Goal: Information Seeking & Learning: Learn about a topic

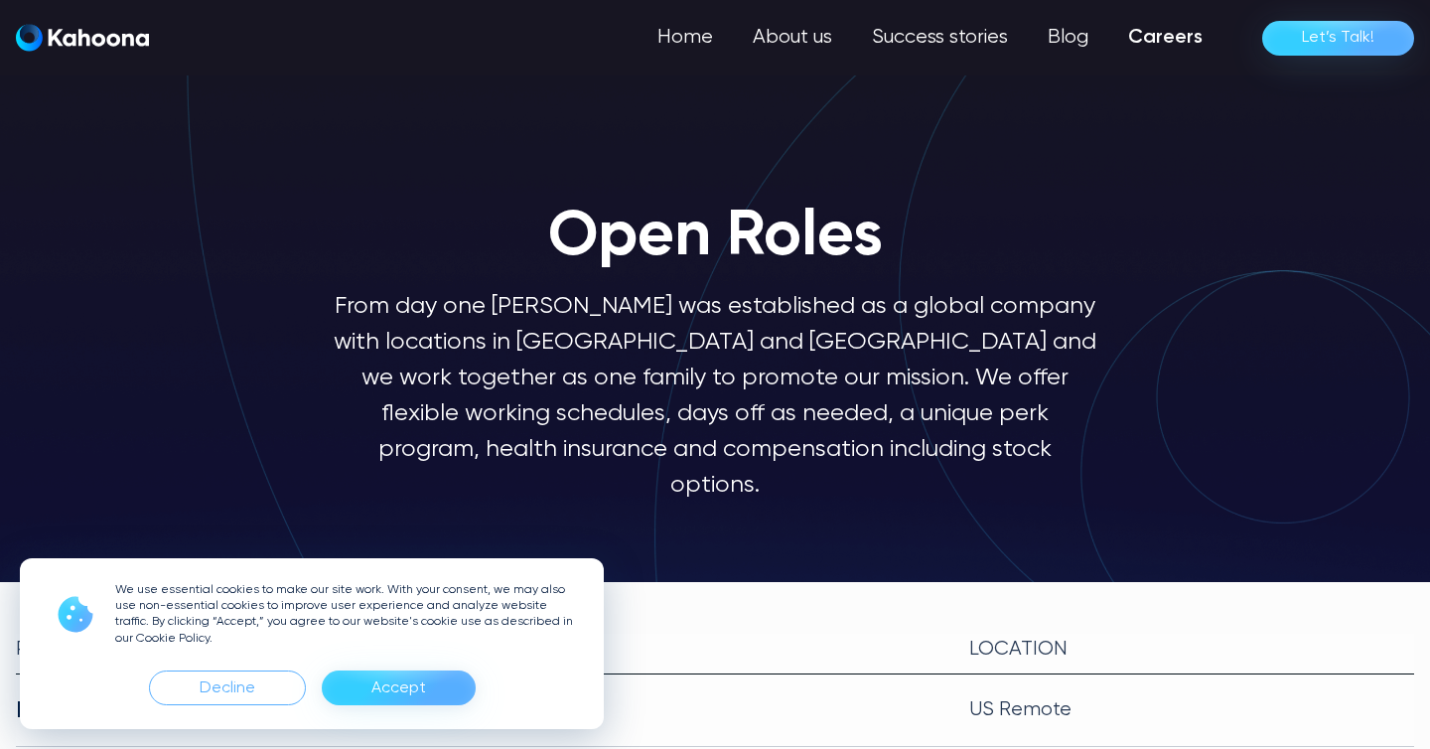
click at [378, 687] on div "Accept" at bounding box center [398, 688] width 55 height 32
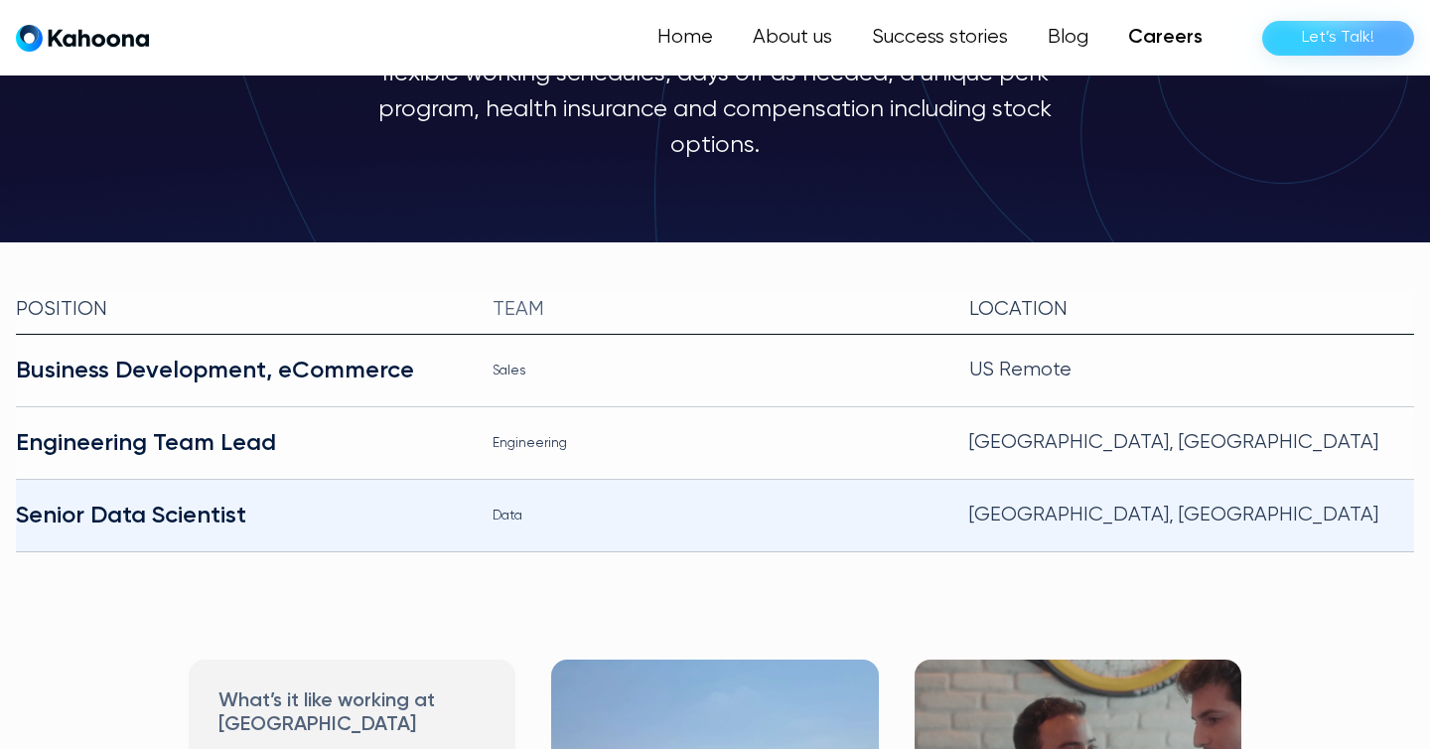
scroll to position [341, 0]
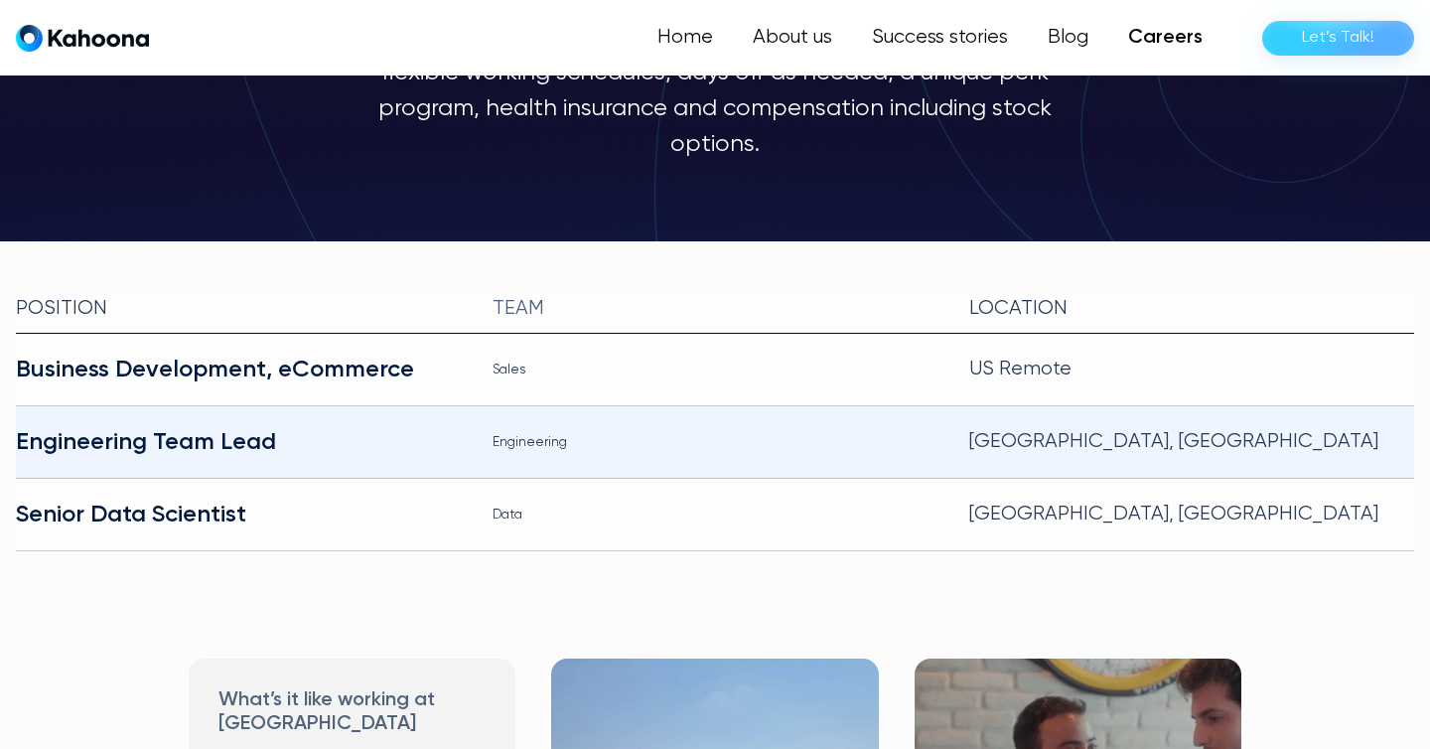
click at [431, 426] on div "Engineering Team Lead" at bounding box center [238, 442] width 445 height 32
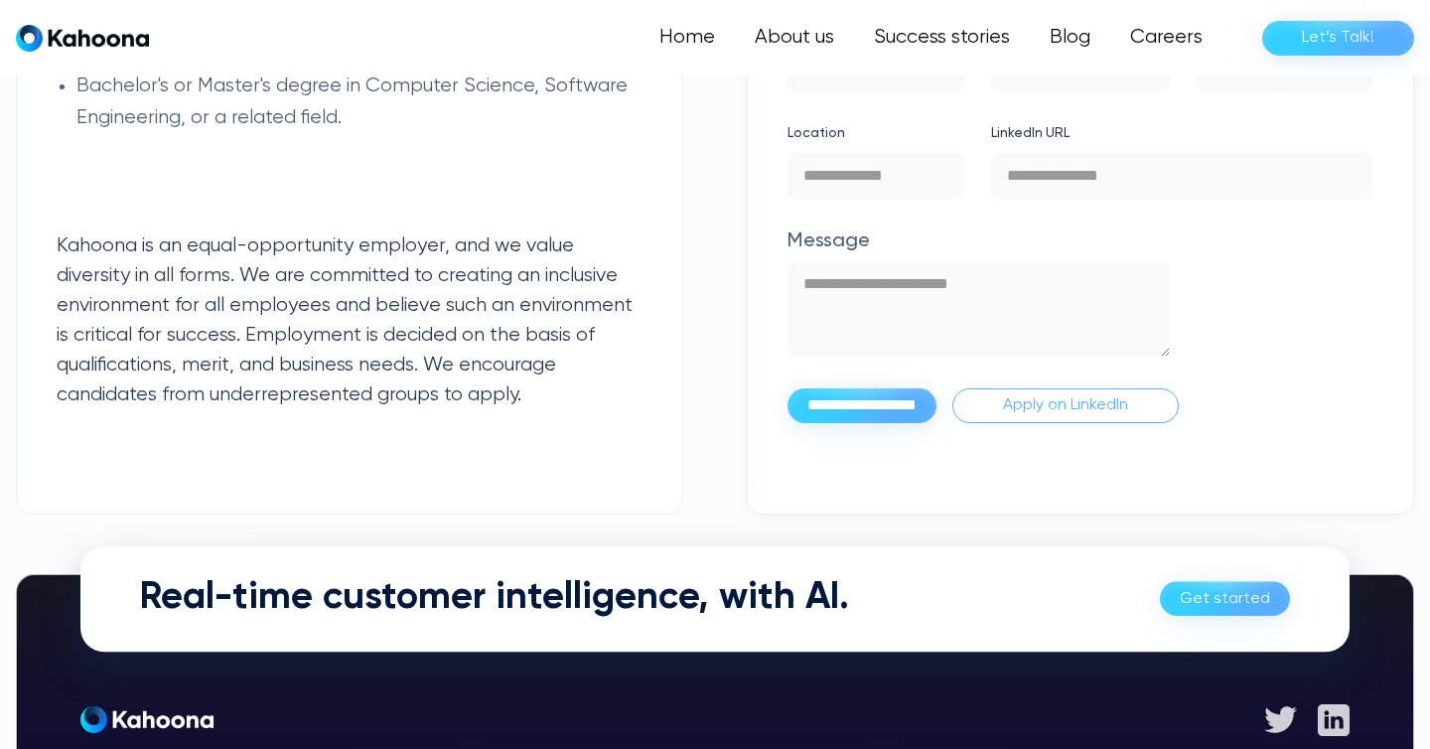
scroll to position [3995, 0]
